Goal: Ask a question

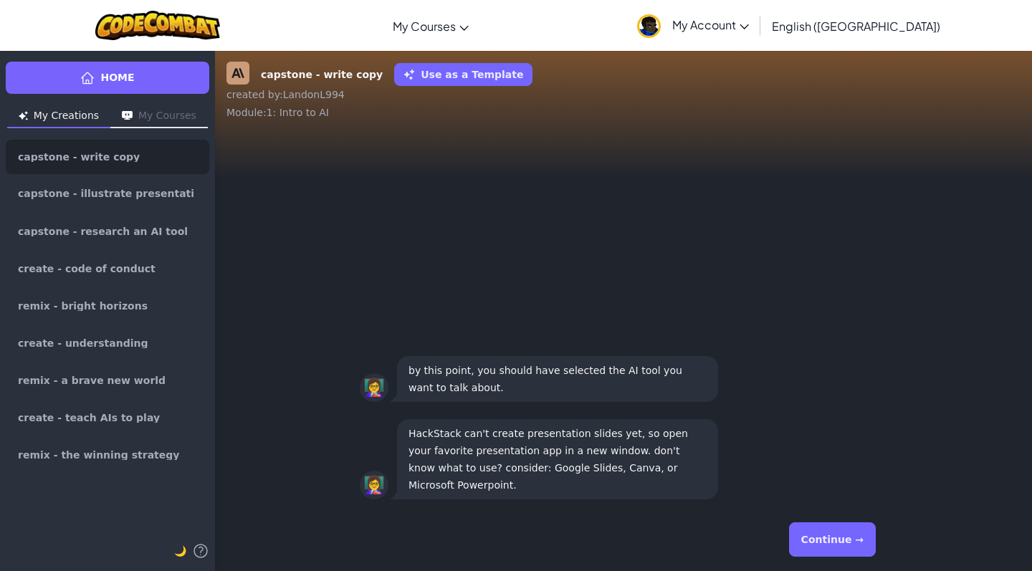
click at [817, 545] on button "Continue →" at bounding box center [832, 539] width 87 height 34
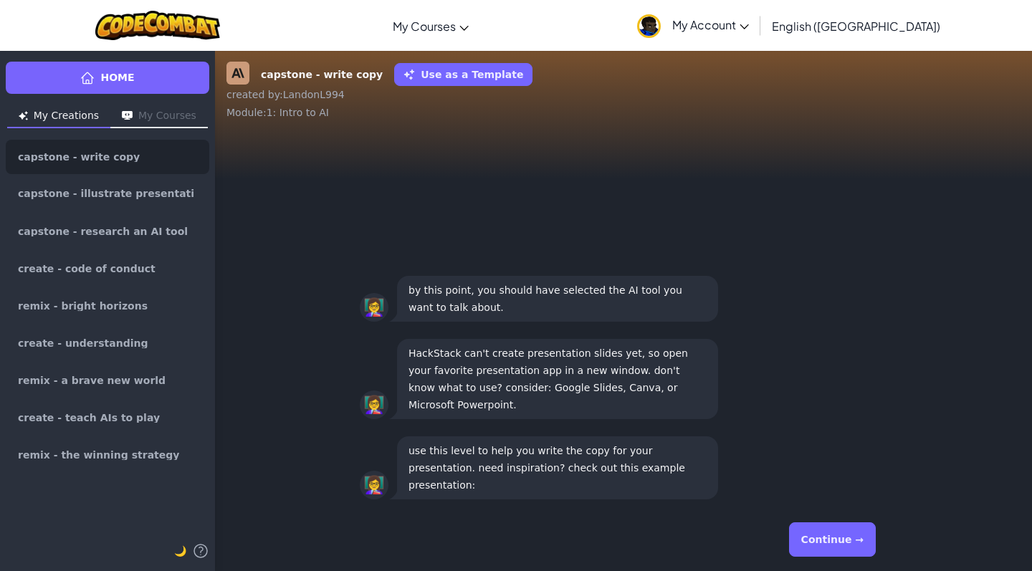
click at [817, 545] on button "Continue →" at bounding box center [832, 539] width 87 height 34
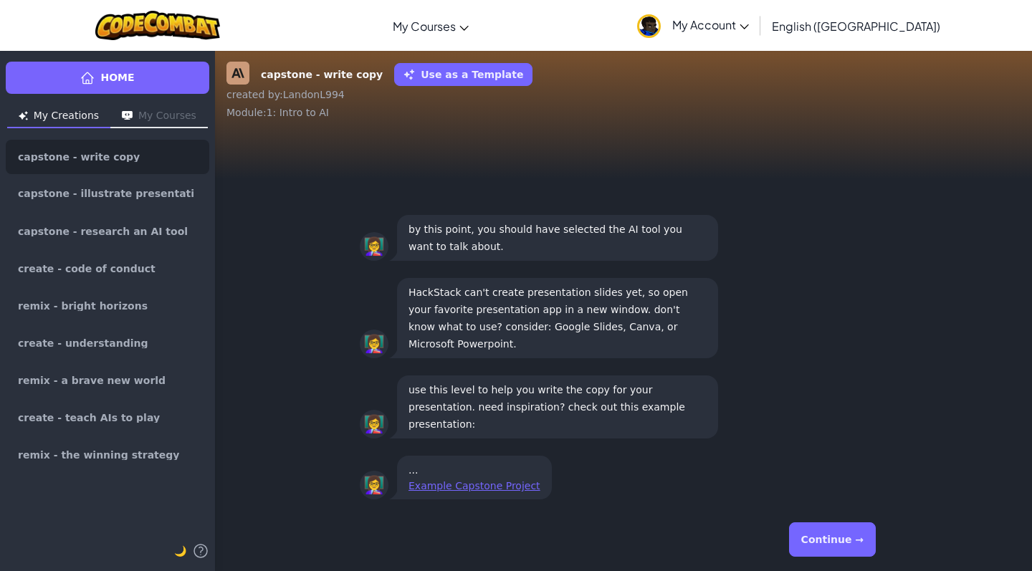
click at [818, 545] on button "Continue →" at bounding box center [832, 539] width 87 height 34
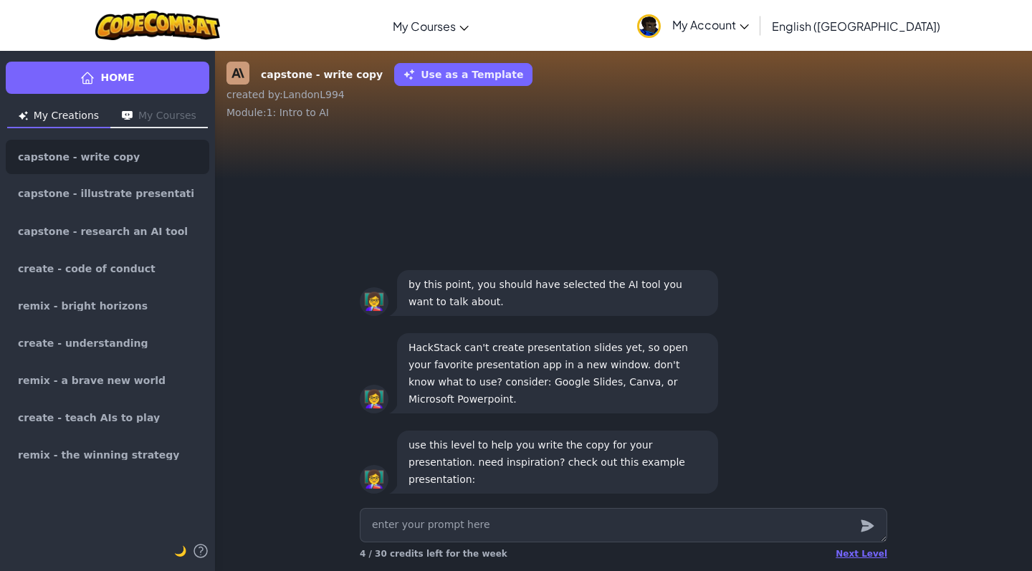
click at [867, 545] on div "Next Level 4 / 30 credits left for the week" at bounding box center [623, 553] width 527 height 23
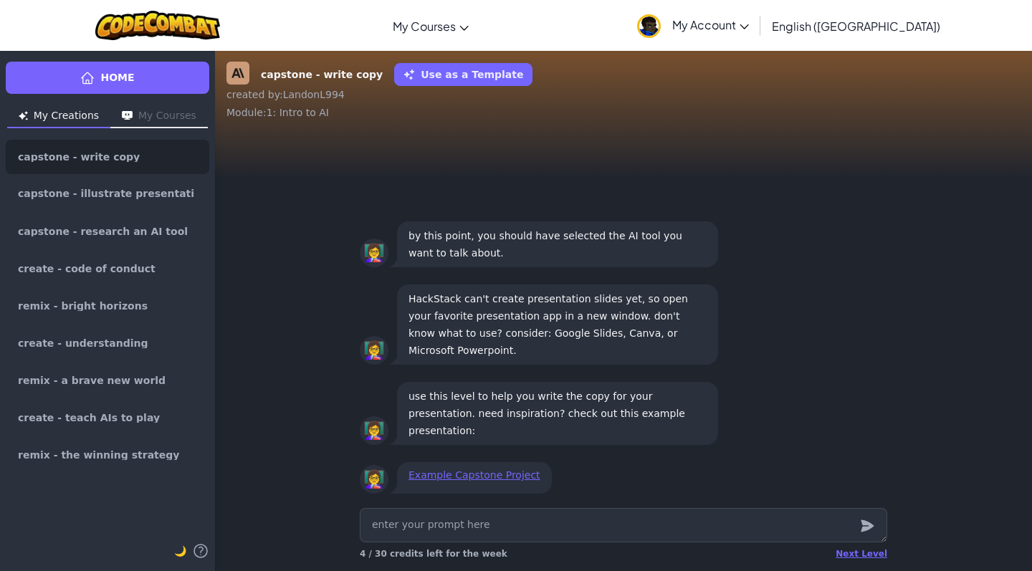
click at [858, 569] on div "Next Level 4 / 30 credits left for the week" at bounding box center [623, 536] width 550 height 69
click at [856, 557] on div "Next Level" at bounding box center [862, 553] width 52 height 11
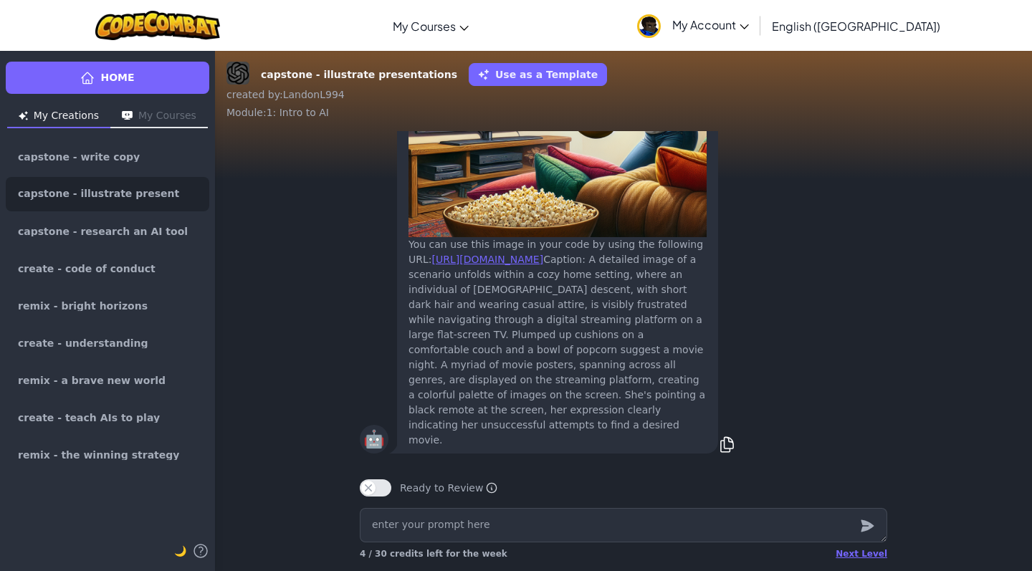
click at [84, 89] on link "Home" at bounding box center [108, 78] width 204 height 32
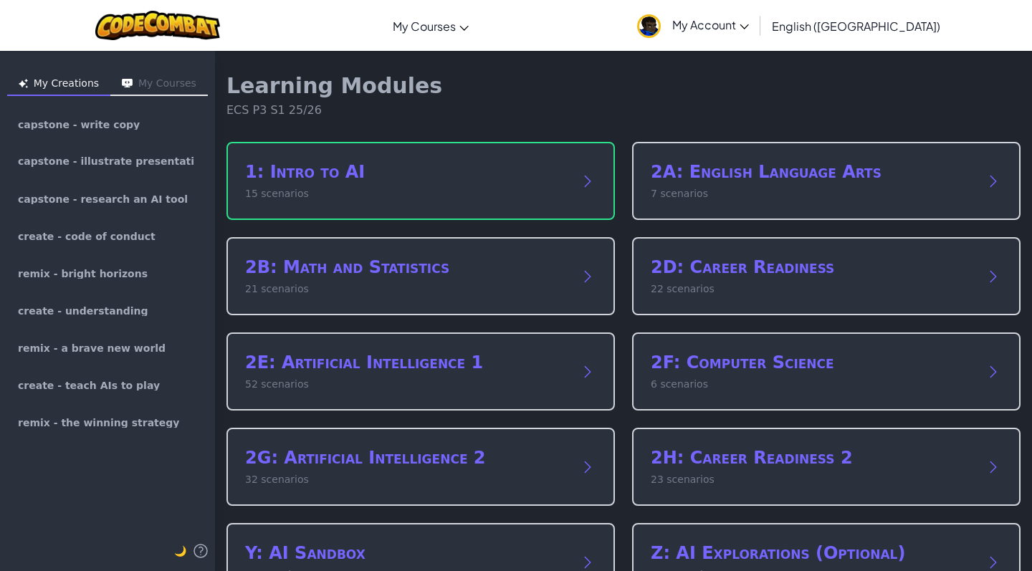
click at [469, 145] on div "1: Intro to AI 15 scenarios" at bounding box center [420, 181] width 388 height 78
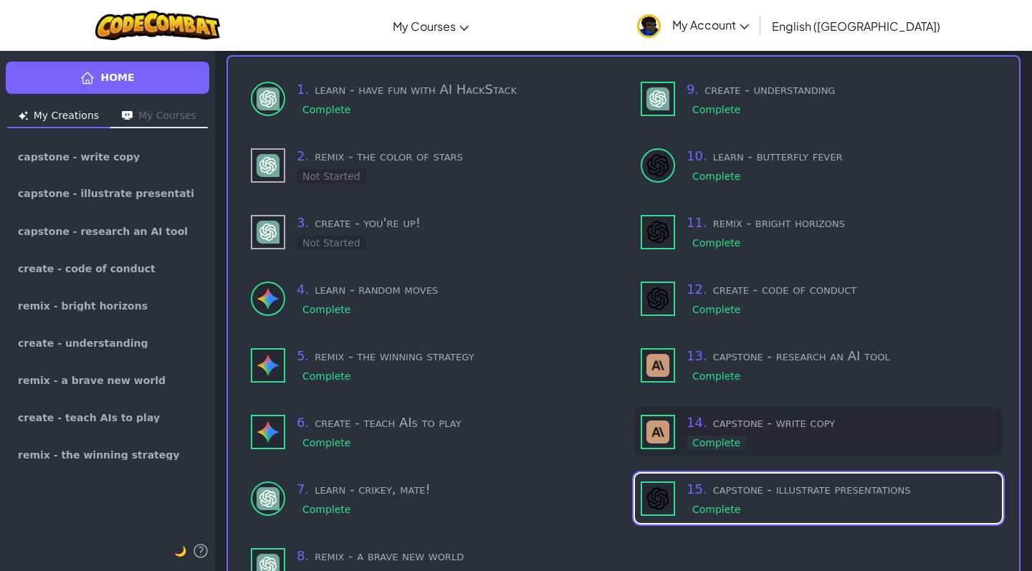
scroll to position [87, 0]
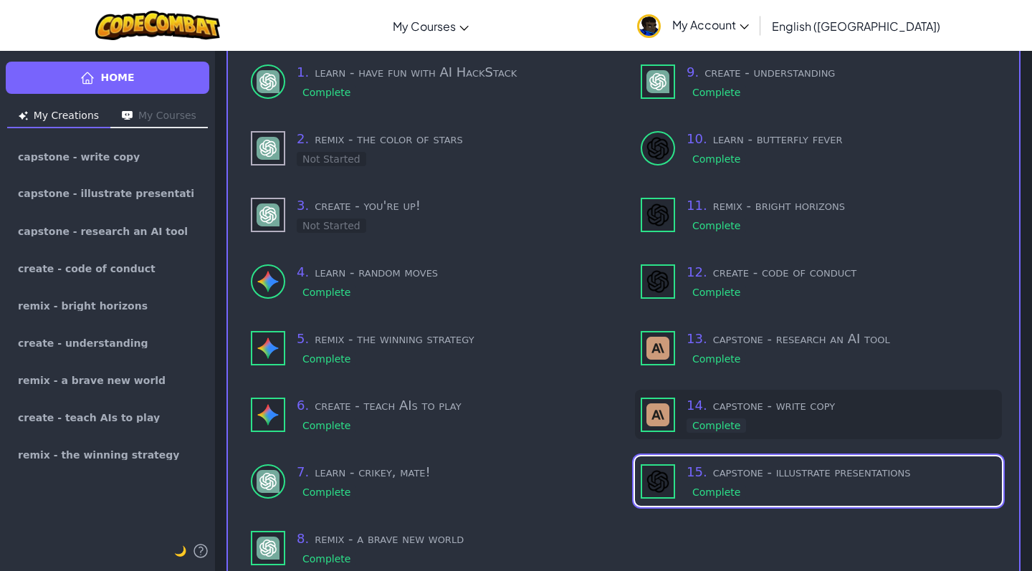
click at [771, 487] on div "15 . capstone - illustrate presentations Complete" at bounding box center [841, 481] width 310 height 38
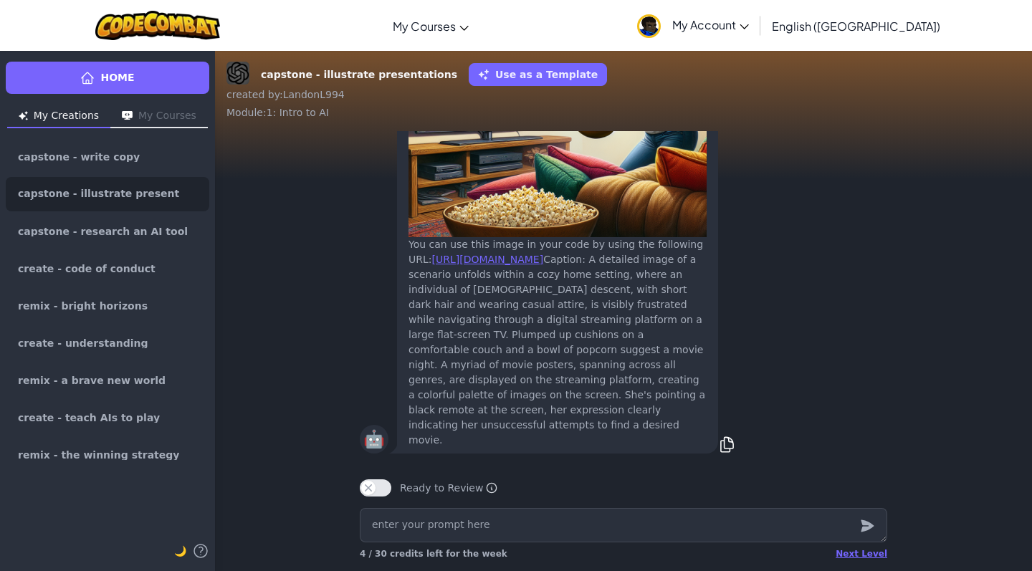
click at [604, 555] on div "Next Level 4 / 30 credits left for the week" at bounding box center [623, 553] width 527 height 23
click at [597, 537] on textarea at bounding box center [623, 525] width 527 height 34
type textarea "x"
type textarea "w"
type textarea "x"
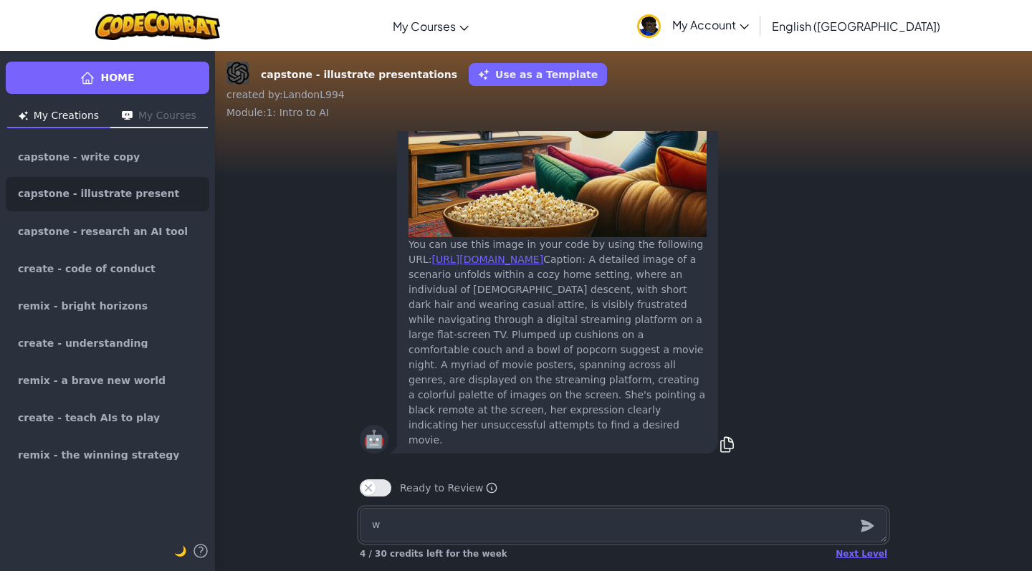
type textarea "wh"
type textarea "x"
type textarea "wha"
type textarea "x"
type textarea "what"
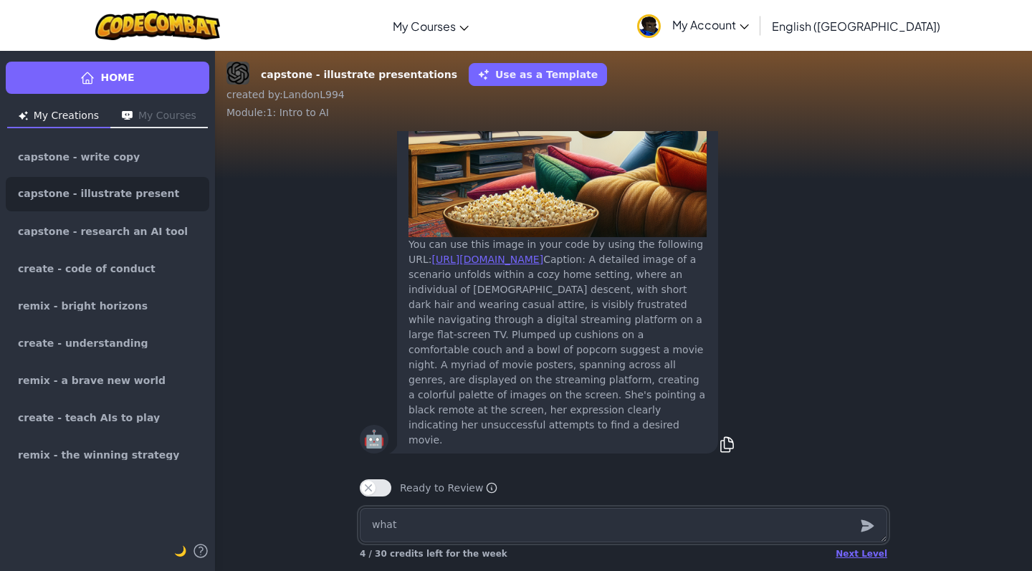
type textarea "x"
type textarea "what"
type textarea "x"
type textarea "what a"
type textarea "x"
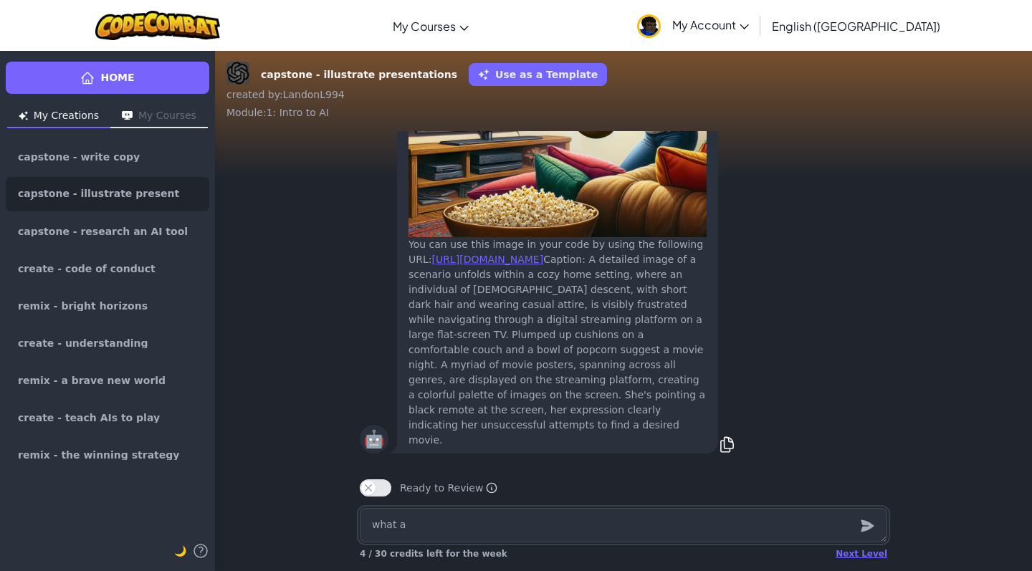
type textarea "what ai"
type textarea "x"
type textarea "what ai"
type textarea "x"
type textarea "what ai g"
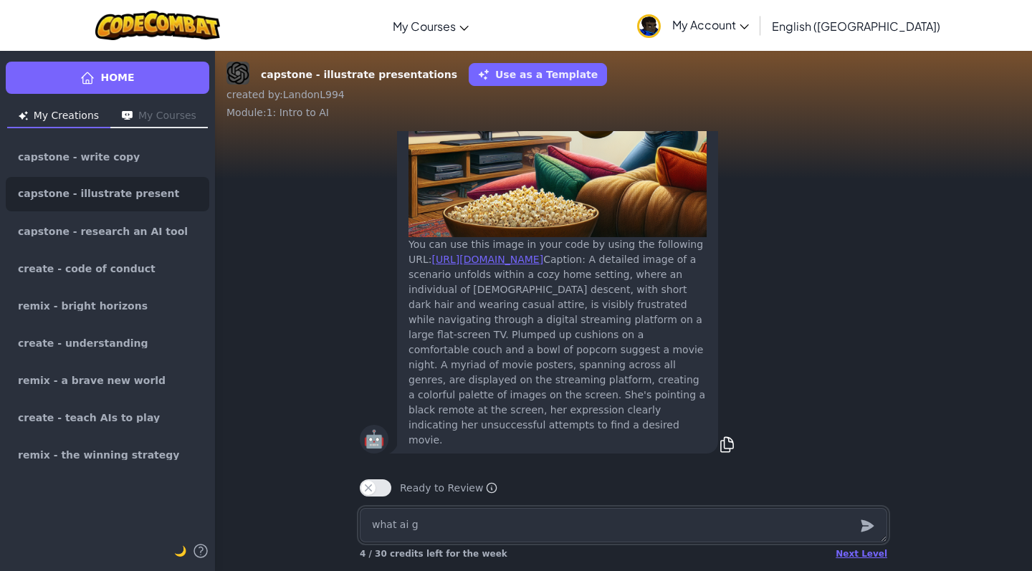
type textarea "x"
type textarea "what ai ge"
type textarea "x"
type textarea "what ai gen"
type textarea "x"
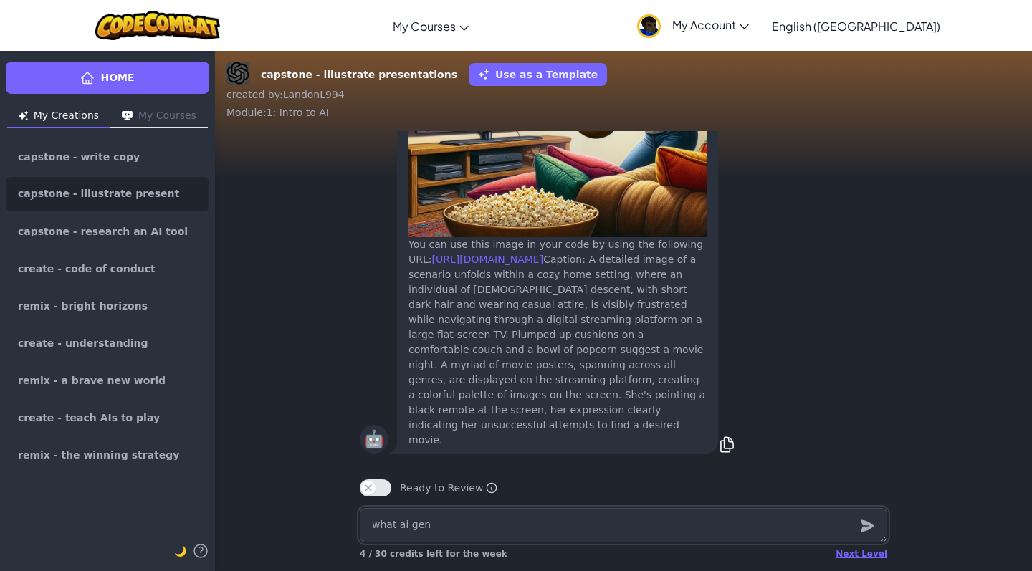
type textarea "what ai gene"
type textarea "x"
type textarea "what ai gener"
type textarea "x"
type textarea "what ai genera"
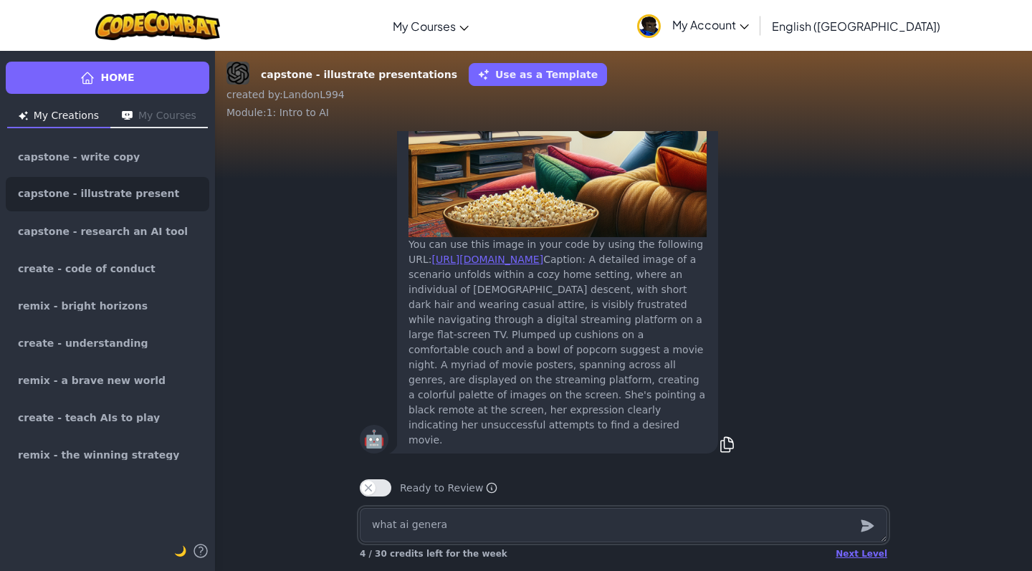
type textarea "x"
type textarea "what ai generat"
type textarea "x"
type textarea "what ai generato"
type textarea "x"
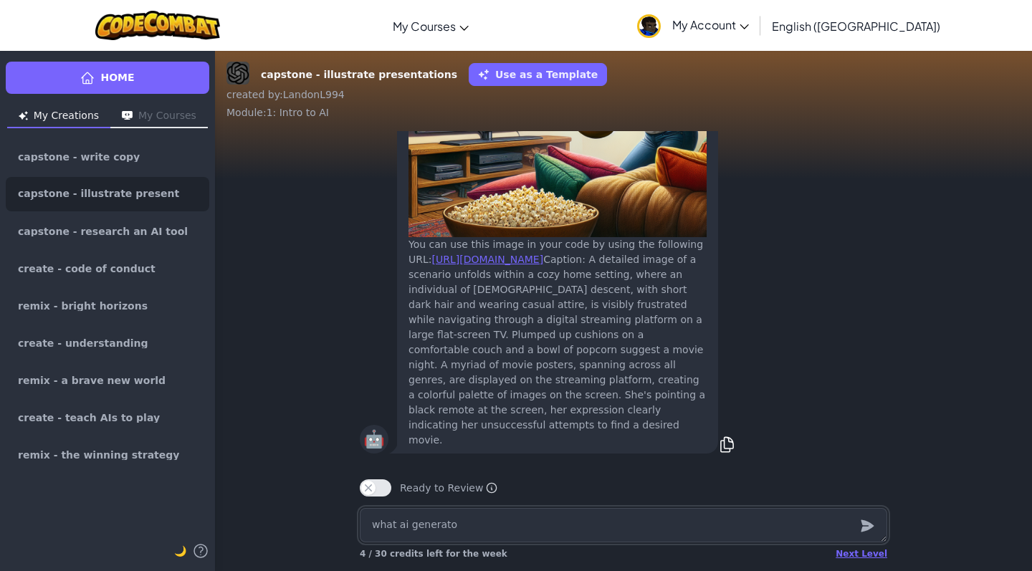
type textarea "what ai generator"
type textarea "x"
type textarea "what ai generator"
type textarea "x"
type textarea "what ai generator a"
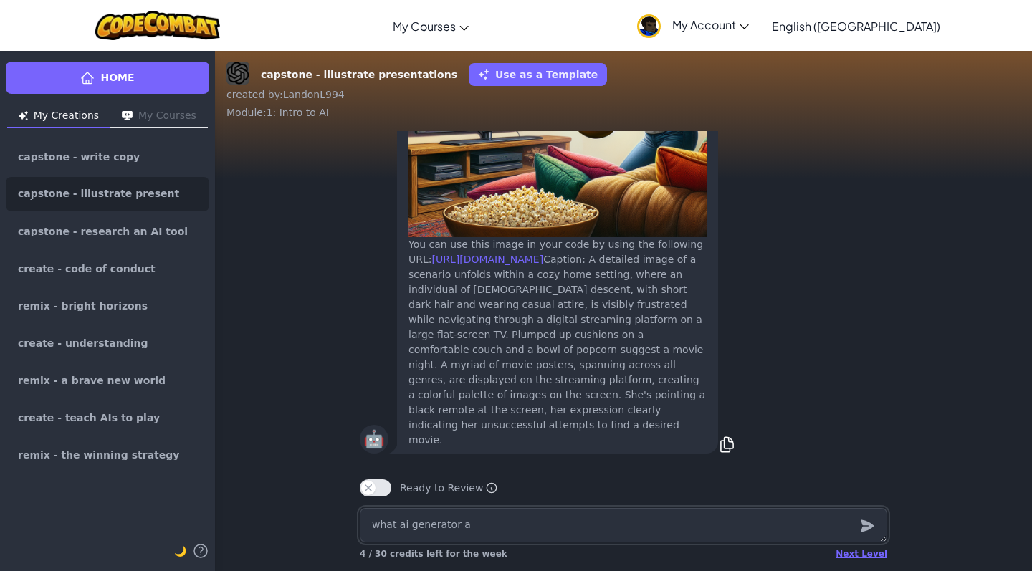
type textarea "x"
type textarea "what ai generator ar"
type textarea "x"
type textarea "what ai generator arr"
type textarea "x"
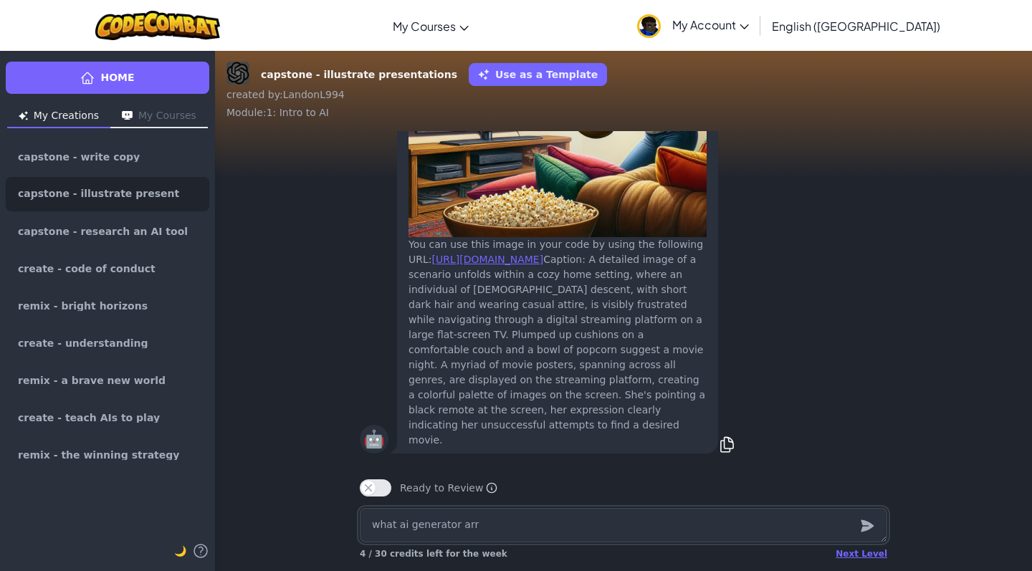
type textarea "what ai generator arre"
type textarea "x"
type textarea "what ai generator are"
type textarea "x"
type textarea "what ai generator are y"
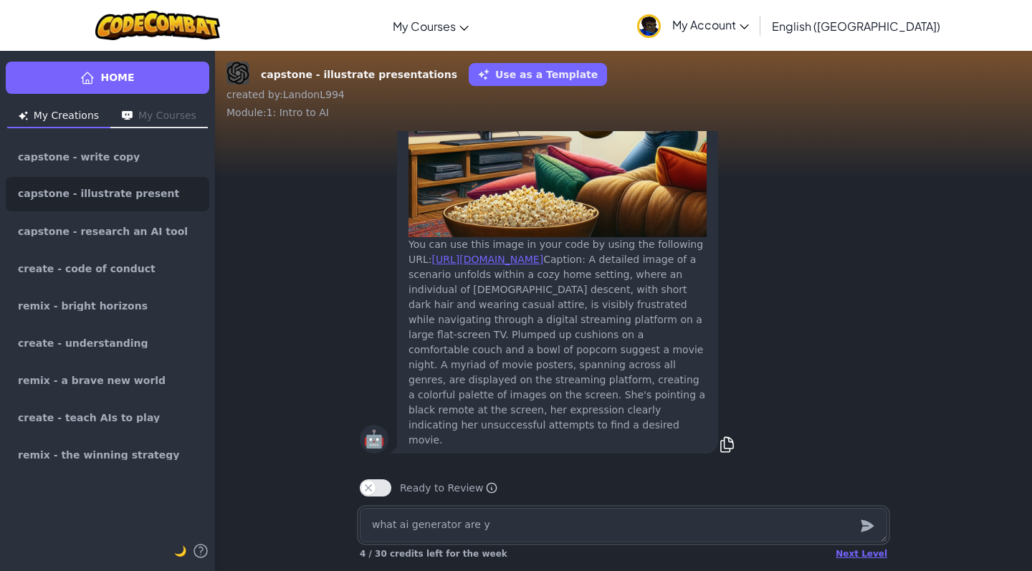
type textarea "x"
type textarea "what ai generator are yo"
type textarea "x"
type textarea "what ai generator are you"
type textarea "x"
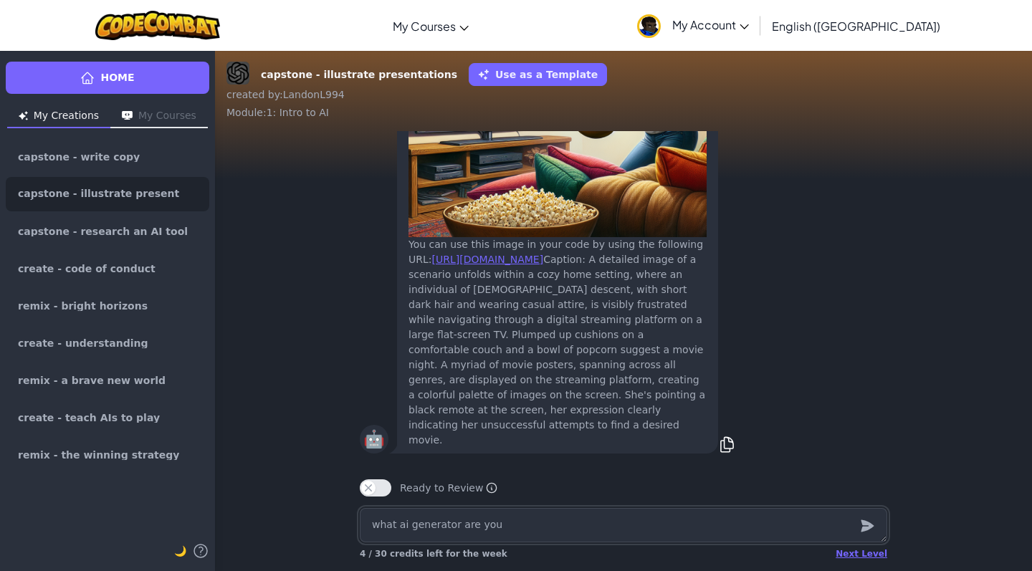
type textarea "what ai generator are you"
type textarea "x"
type textarea "what ai generator are you"
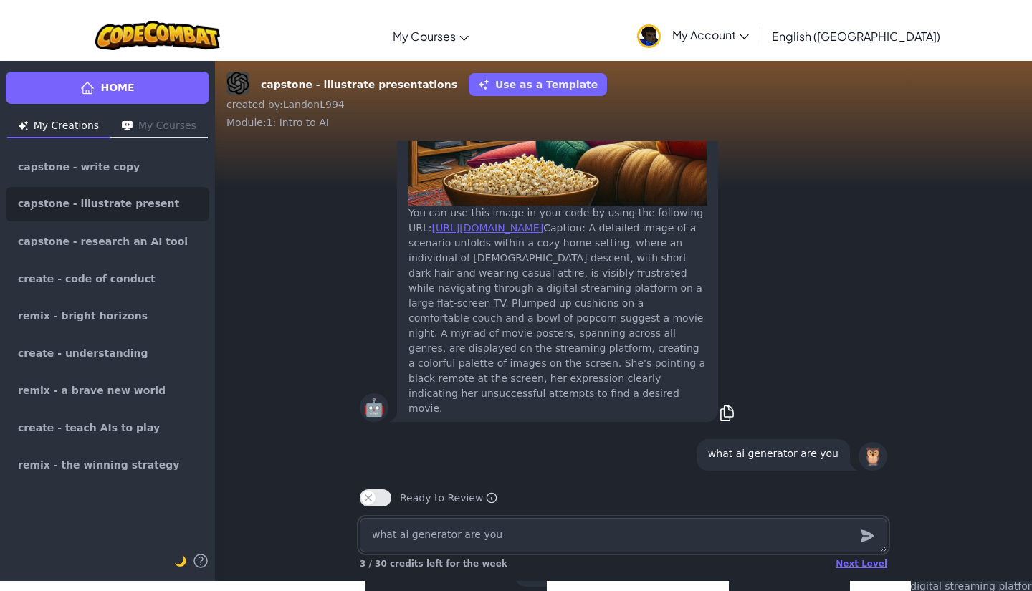
scroll to position [-501, 0]
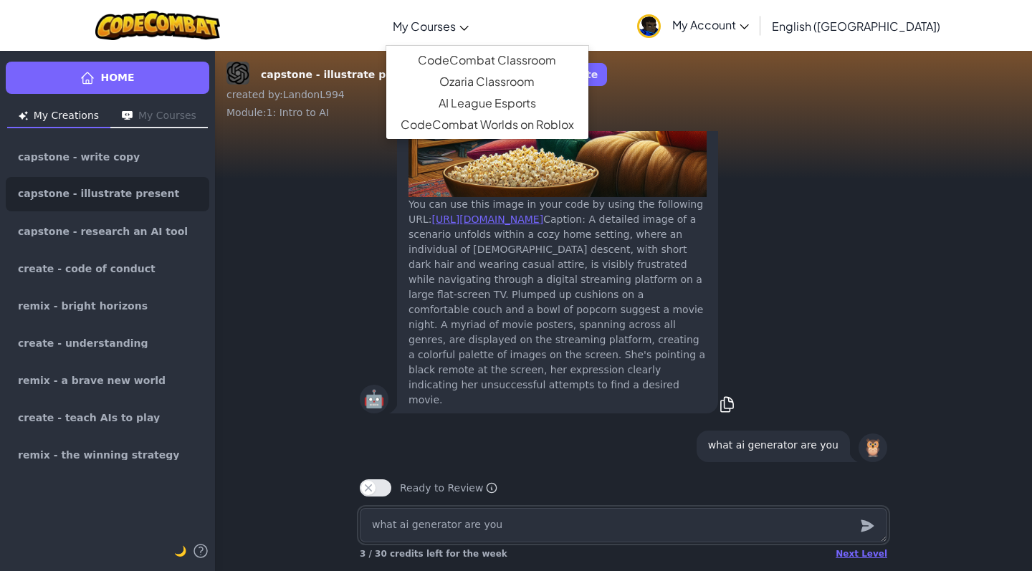
type textarea "x"
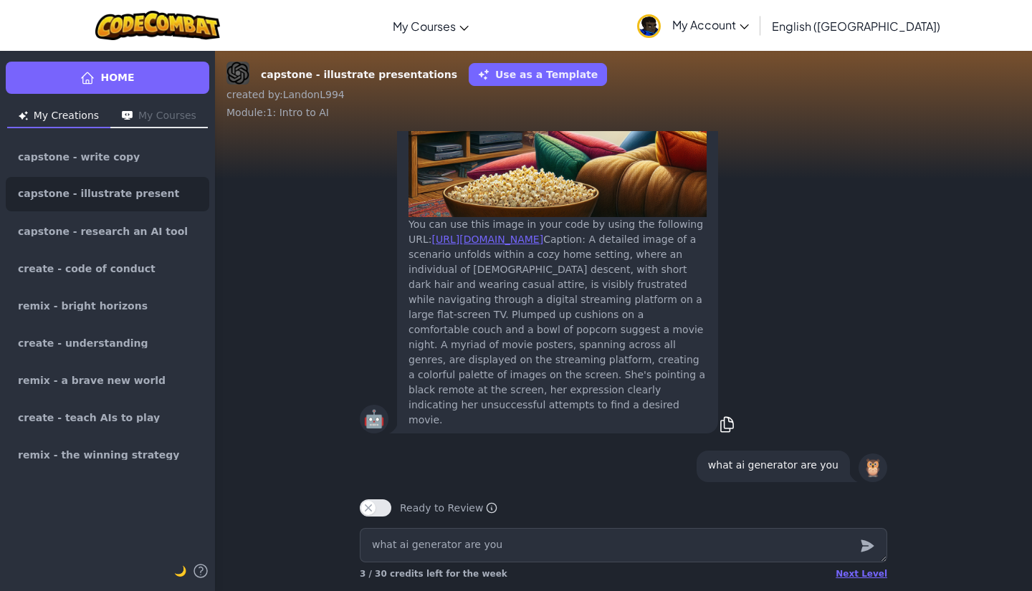
click at [6, 10] on div "Toggle navigation My Courses CodeCombat Classroom Ozaria Classroom AI League Es…" at bounding box center [515, 25] width 1039 height 51
